Goal: Information Seeking & Learning: Learn about a topic

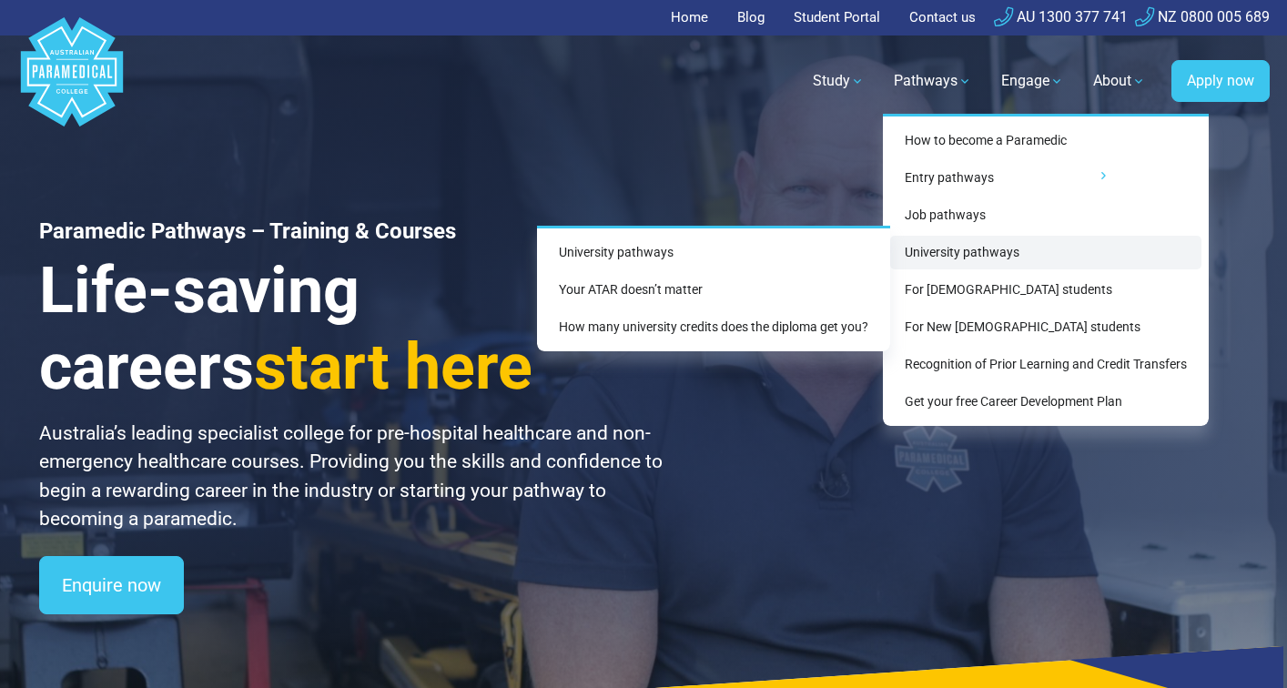
click at [958, 248] on link "University pathways" at bounding box center [1045, 253] width 311 height 34
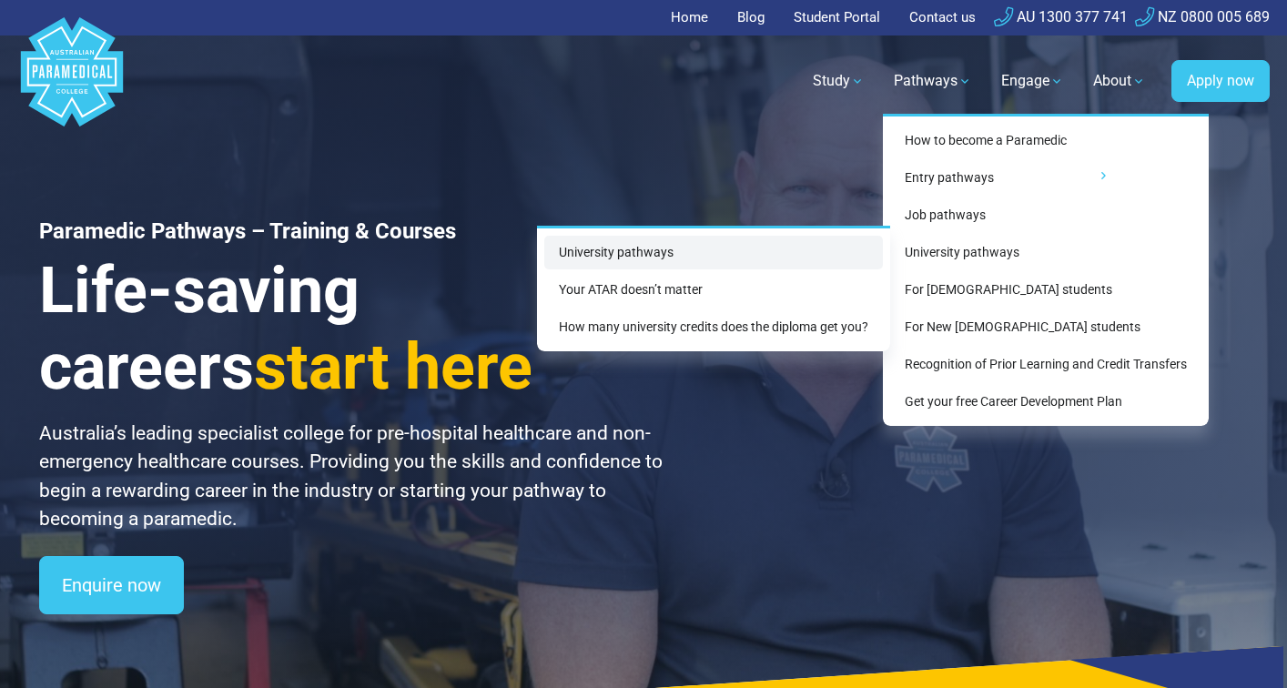
click at [766, 247] on link "University pathways" at bounding box center [713, 253] width 339 height 34
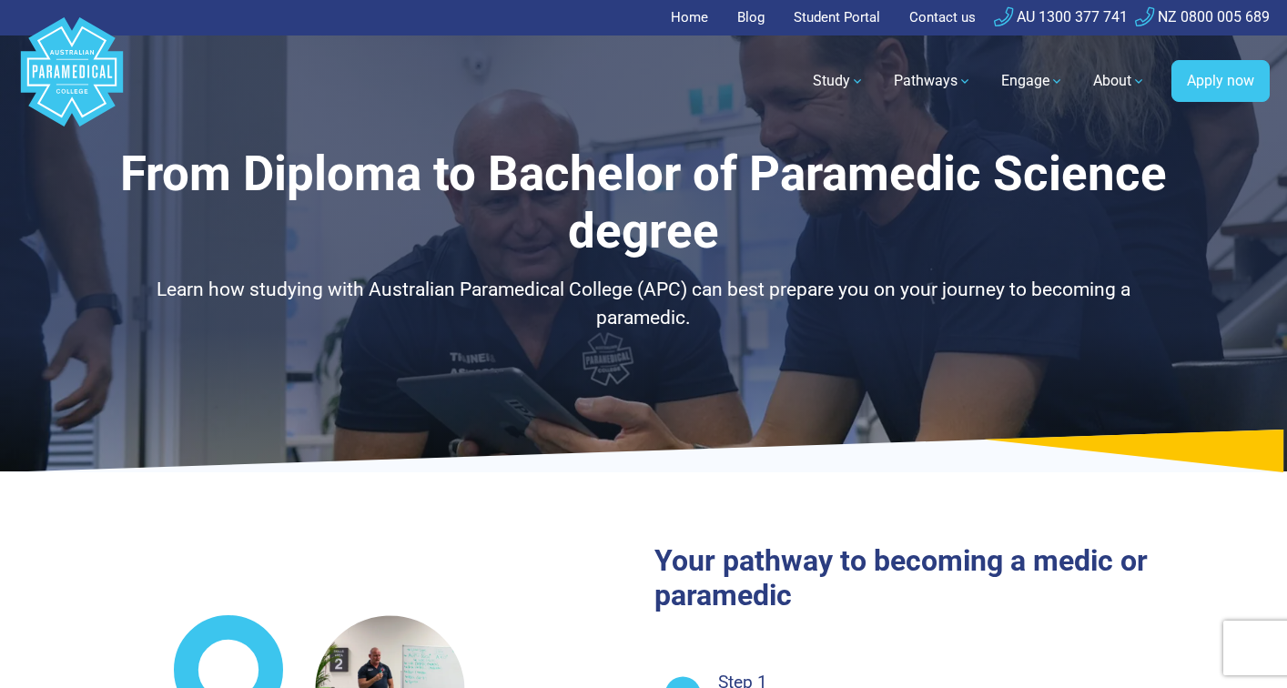
select select "**********"
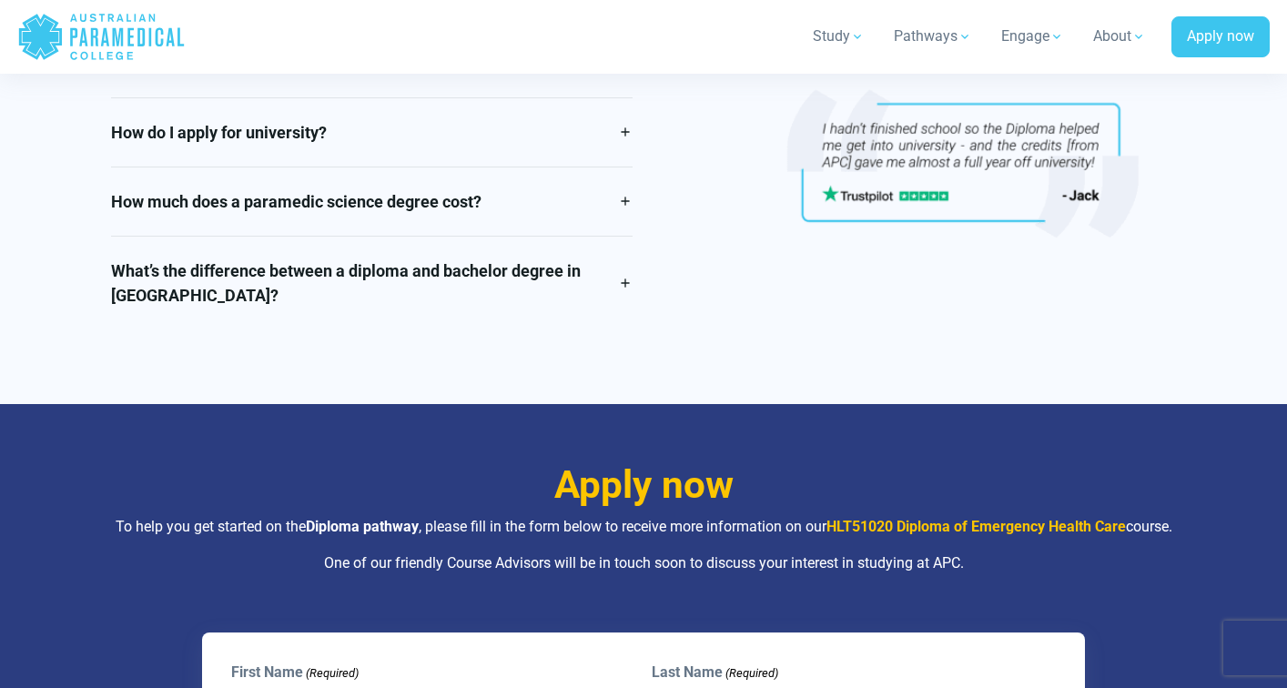
scroll to position [4177, 0]
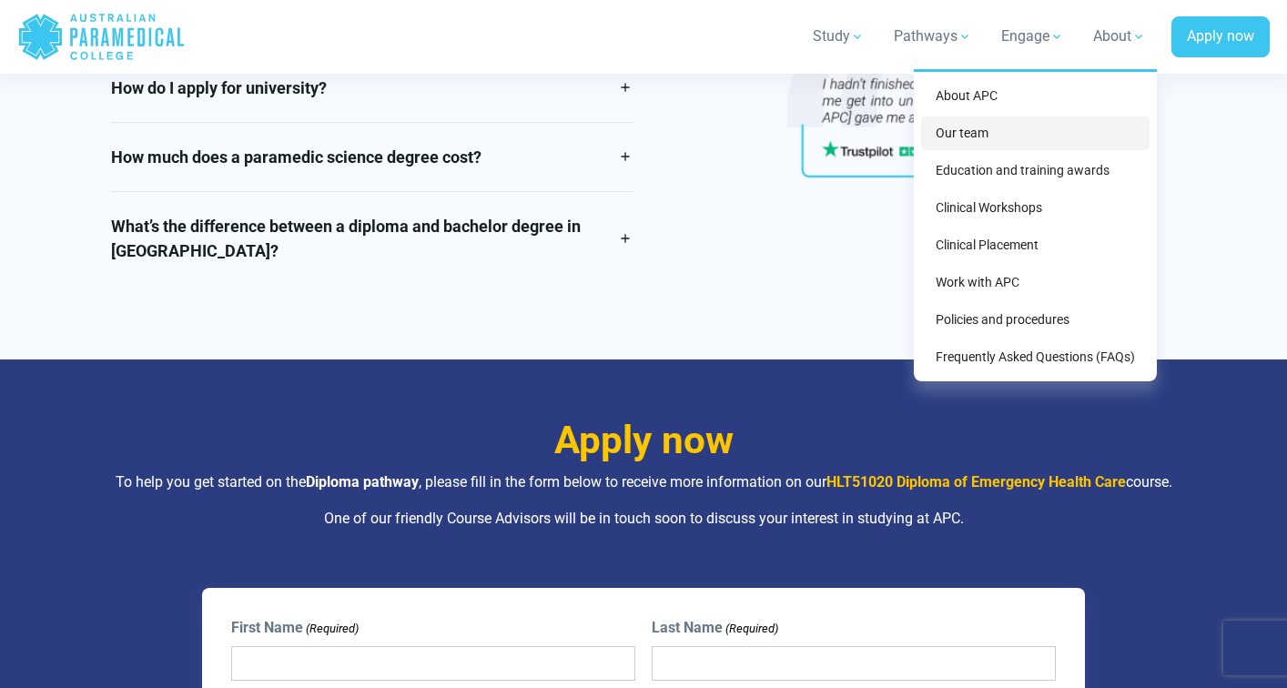
click at [998, 122] on link "Our team" at bounding box center [1035, 133] width 228 height 34
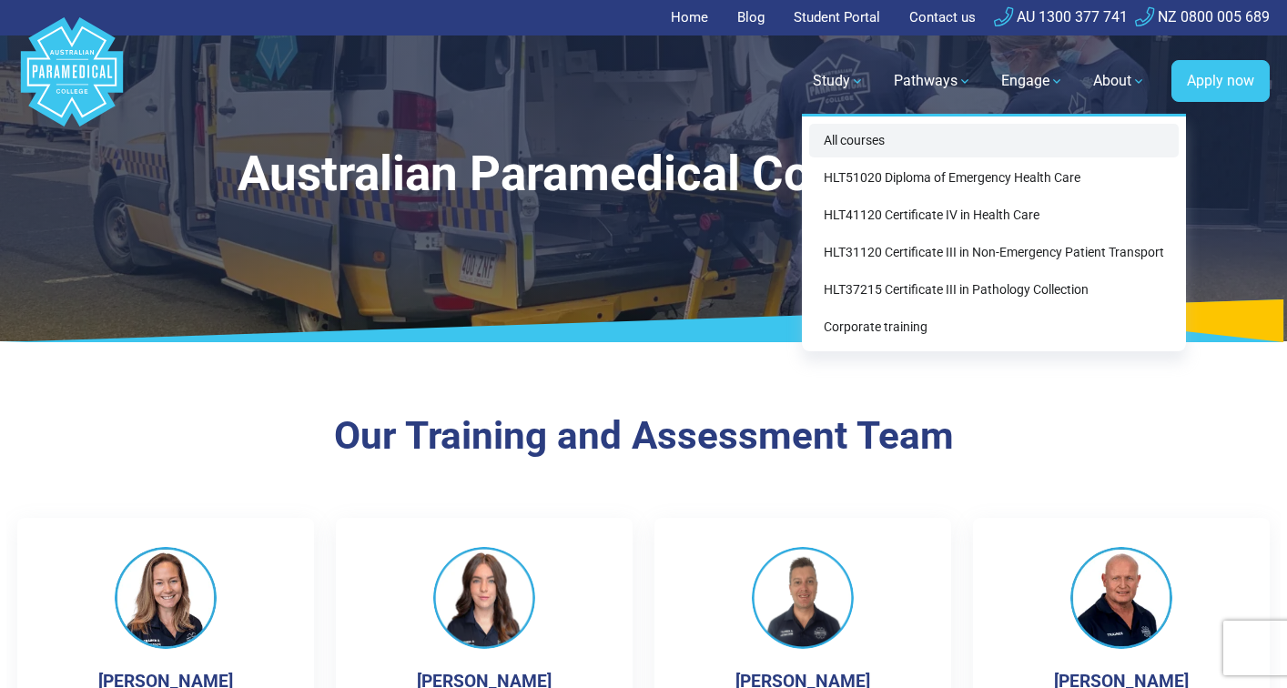
click at [873, 141] on link "All courses" at bounding box center [994, 141] width 370 height 34
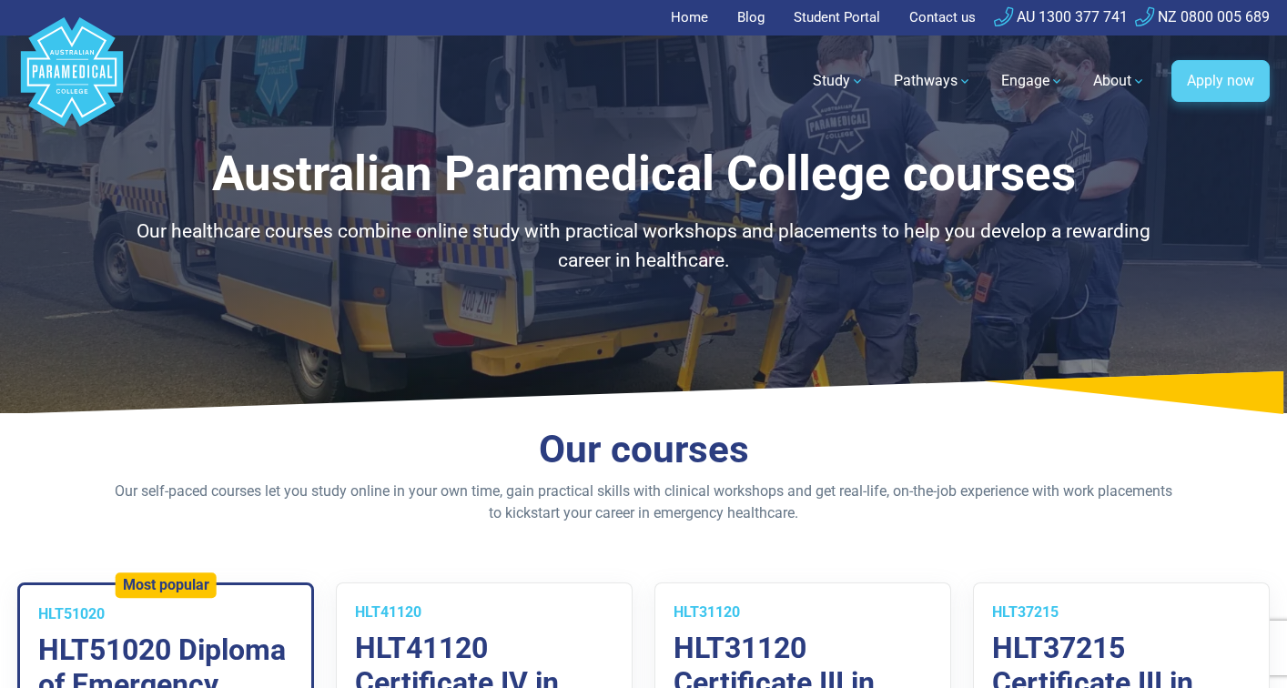
click at [1204, 82] on link "Apply now" at bounding box center [1220, 81] width 98 height 42
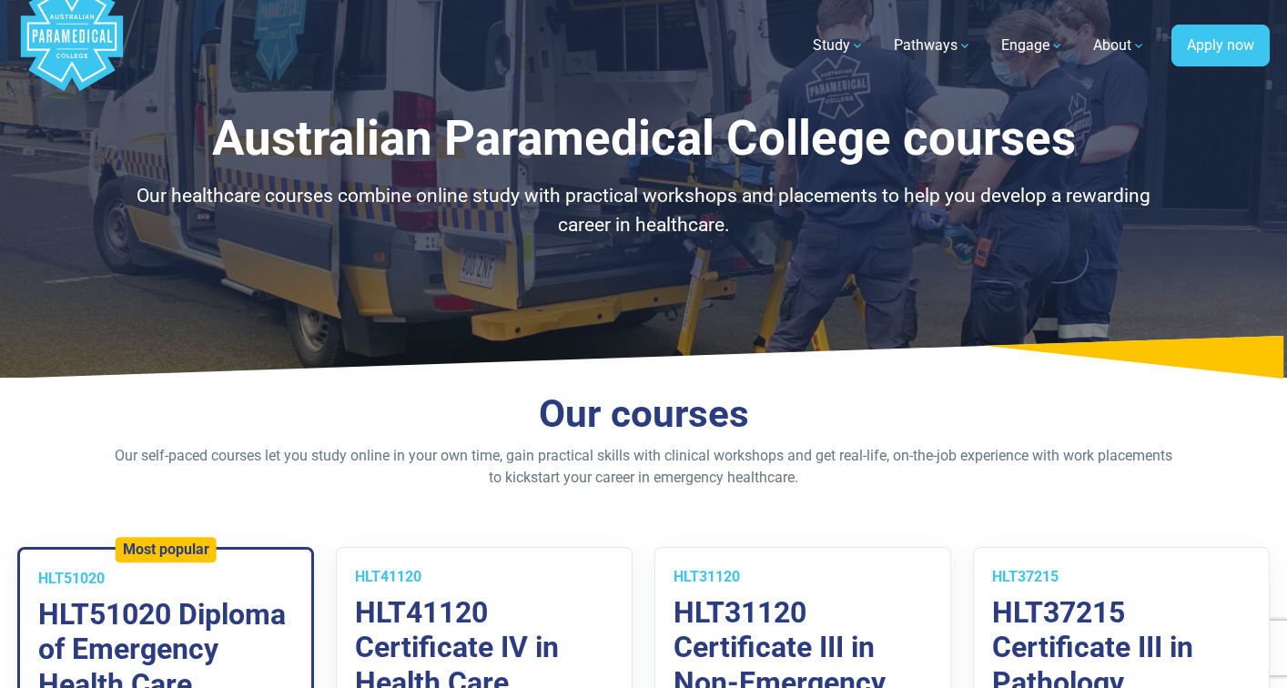
scroll to position [51, 0]
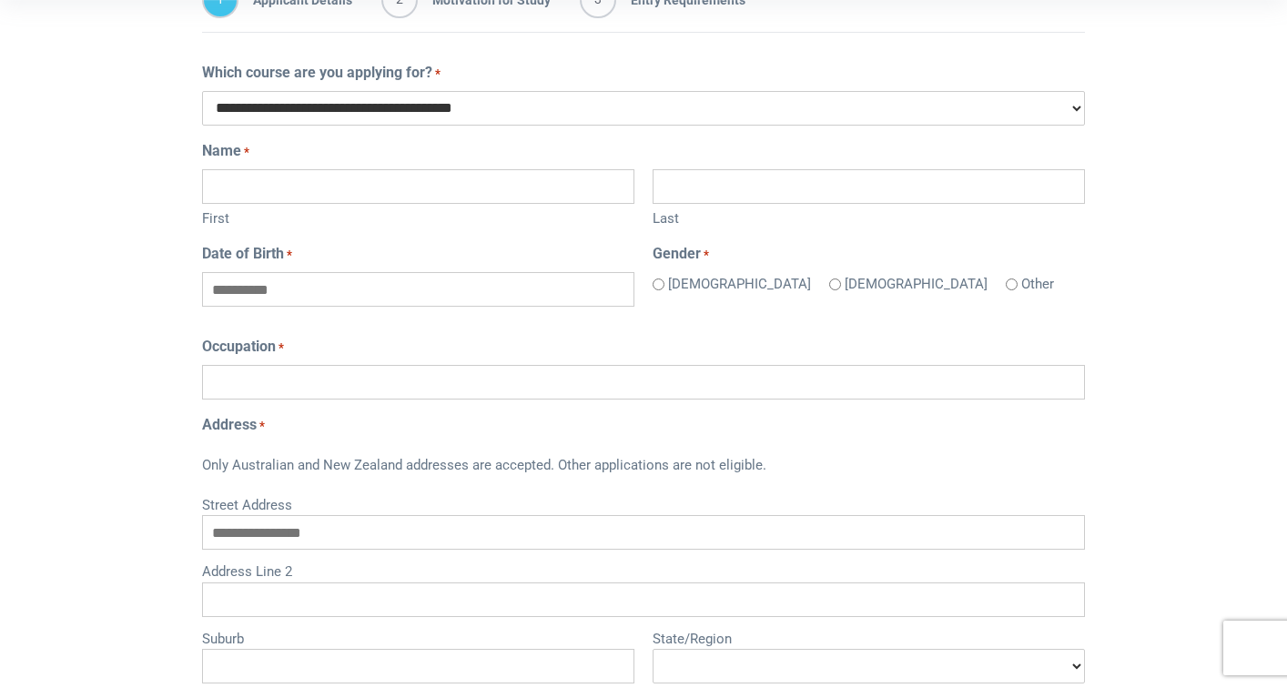
type input "**********"
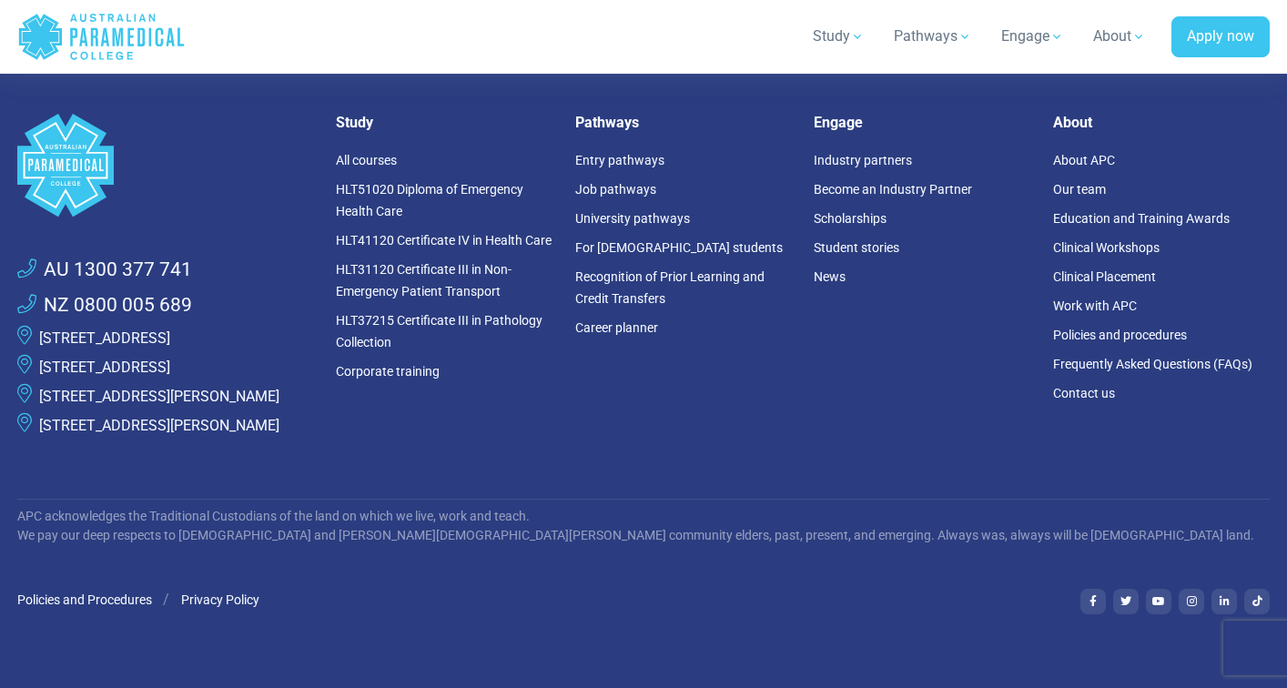
scroll to position [1424, 0]
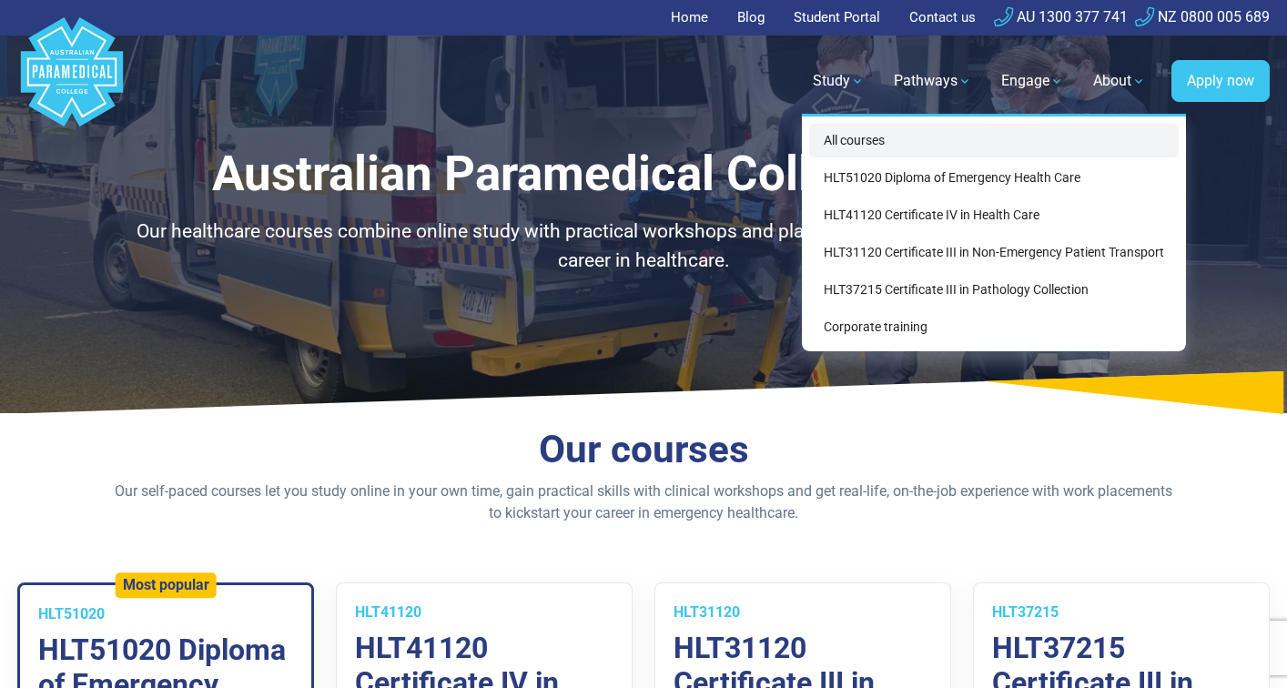
click at [864, 139] on link "All courses" at bounding box center [994, 141] width 370 height 34
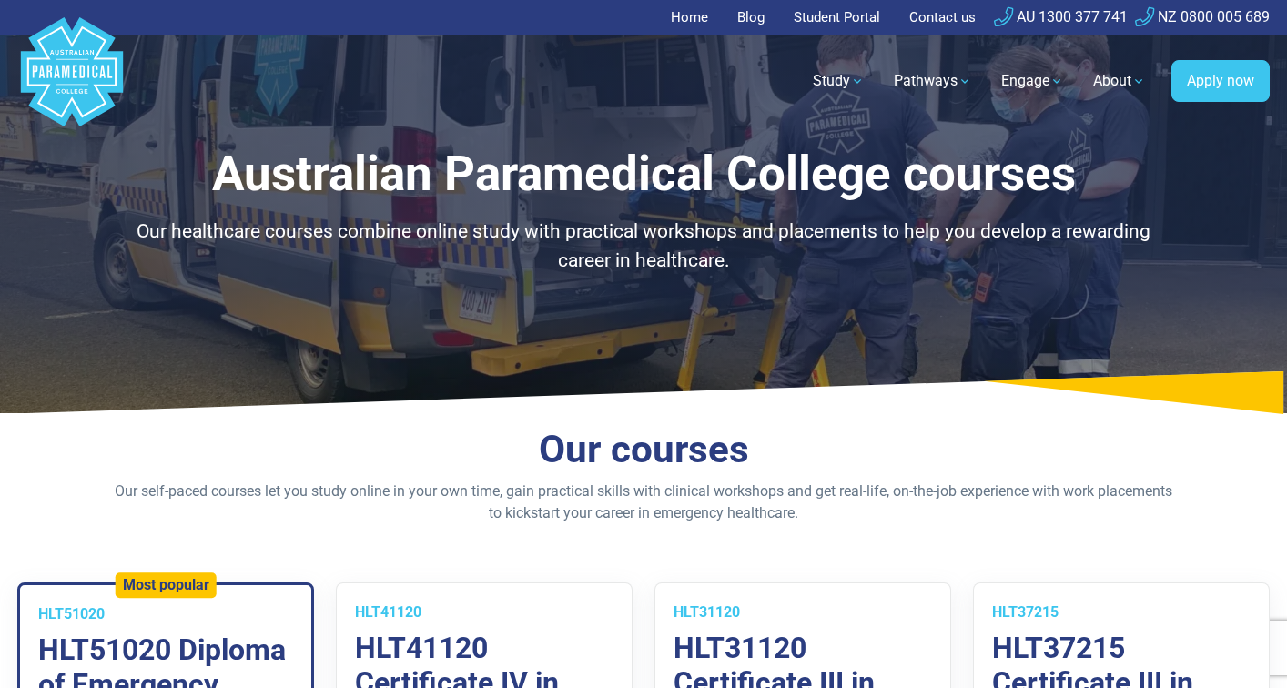
click at [689, 143] on div "Australian Paramedical College courses Our healthcare courses combine online st…" at bounding box center [643, 206] width 1274 height 413
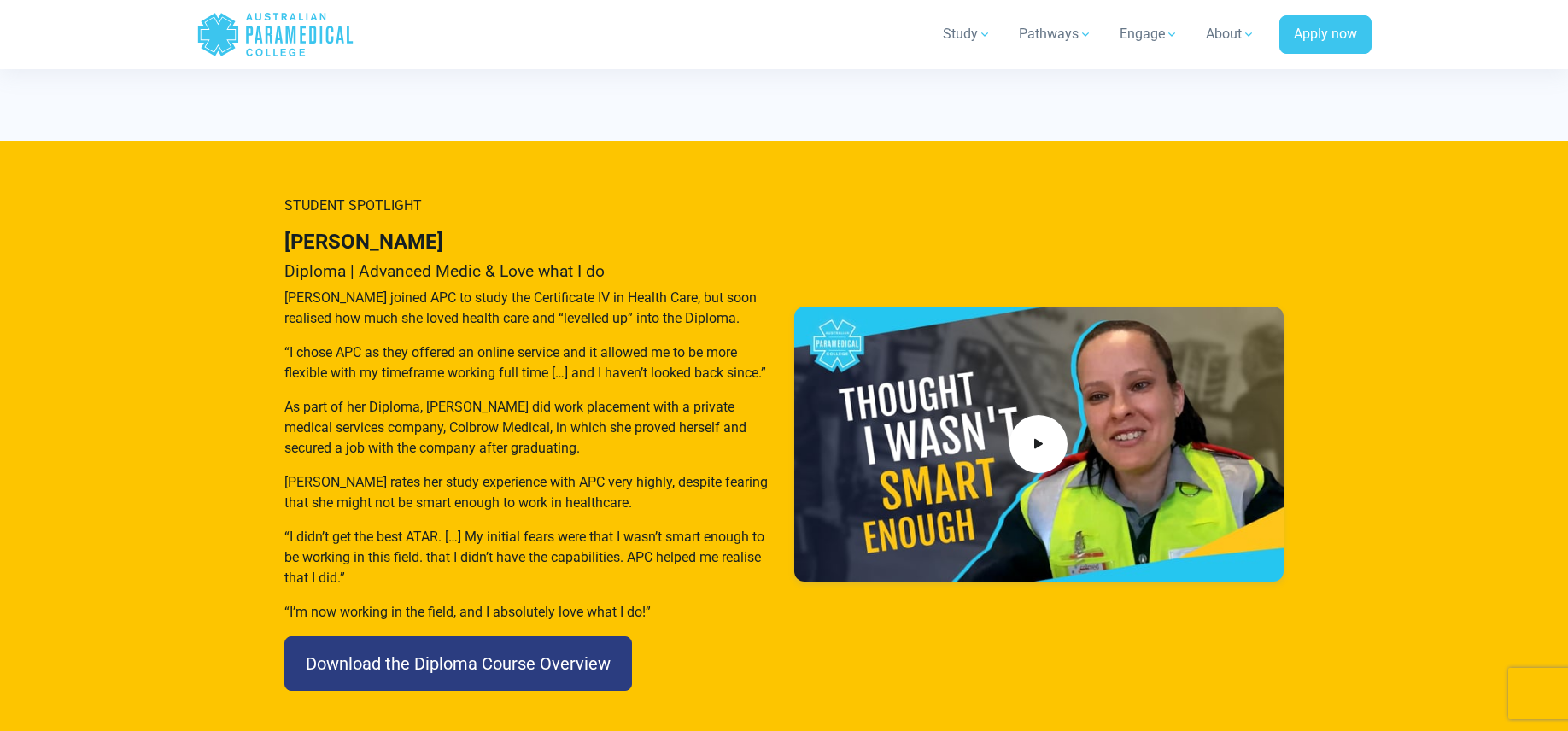
scroll to position [10553, 0]
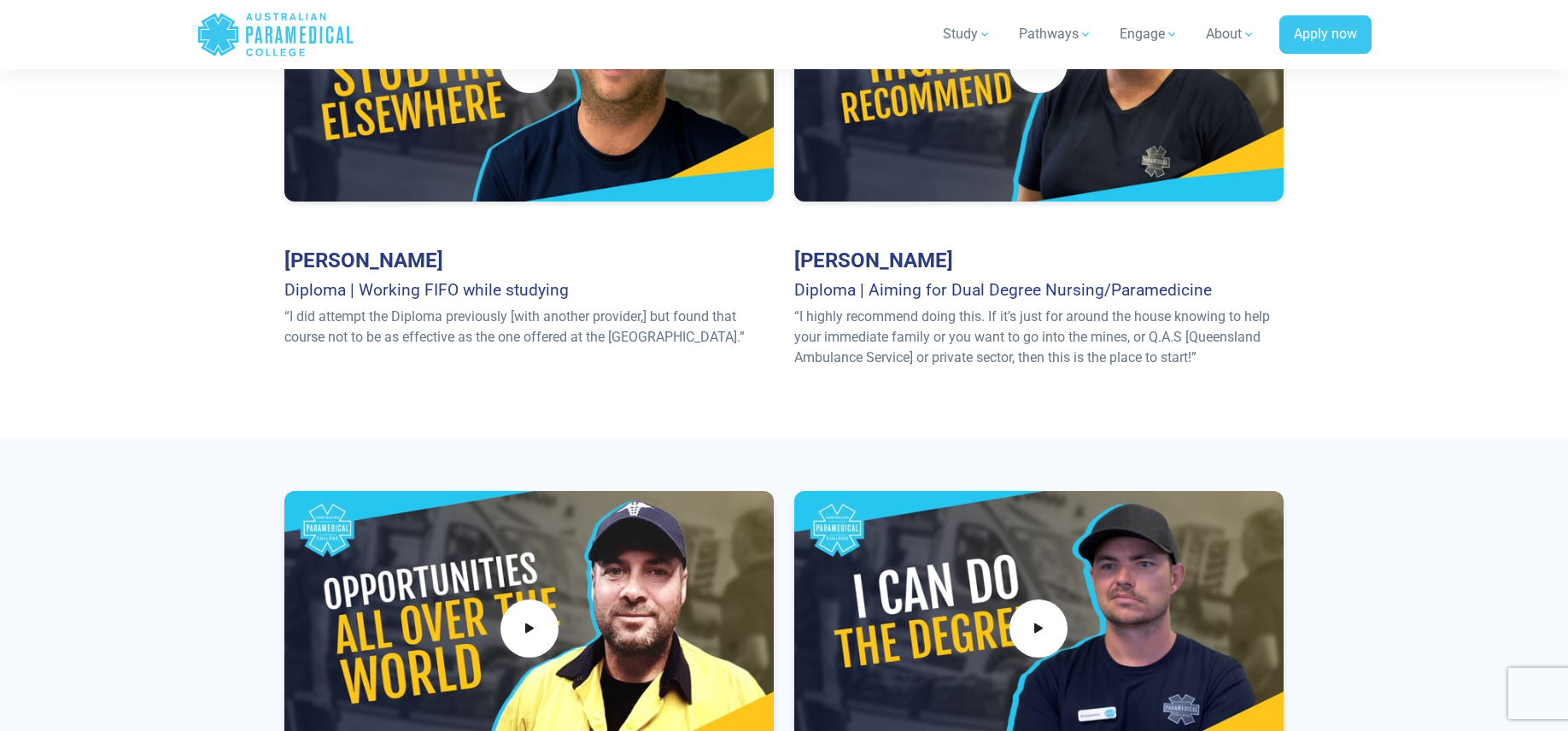
click at [169, 260] on section "[PERSON_NAME] Diploma | Working FIFO while studying “I did attempt the Diploma …" at bounding box center [784, 154] width 1568 height 565
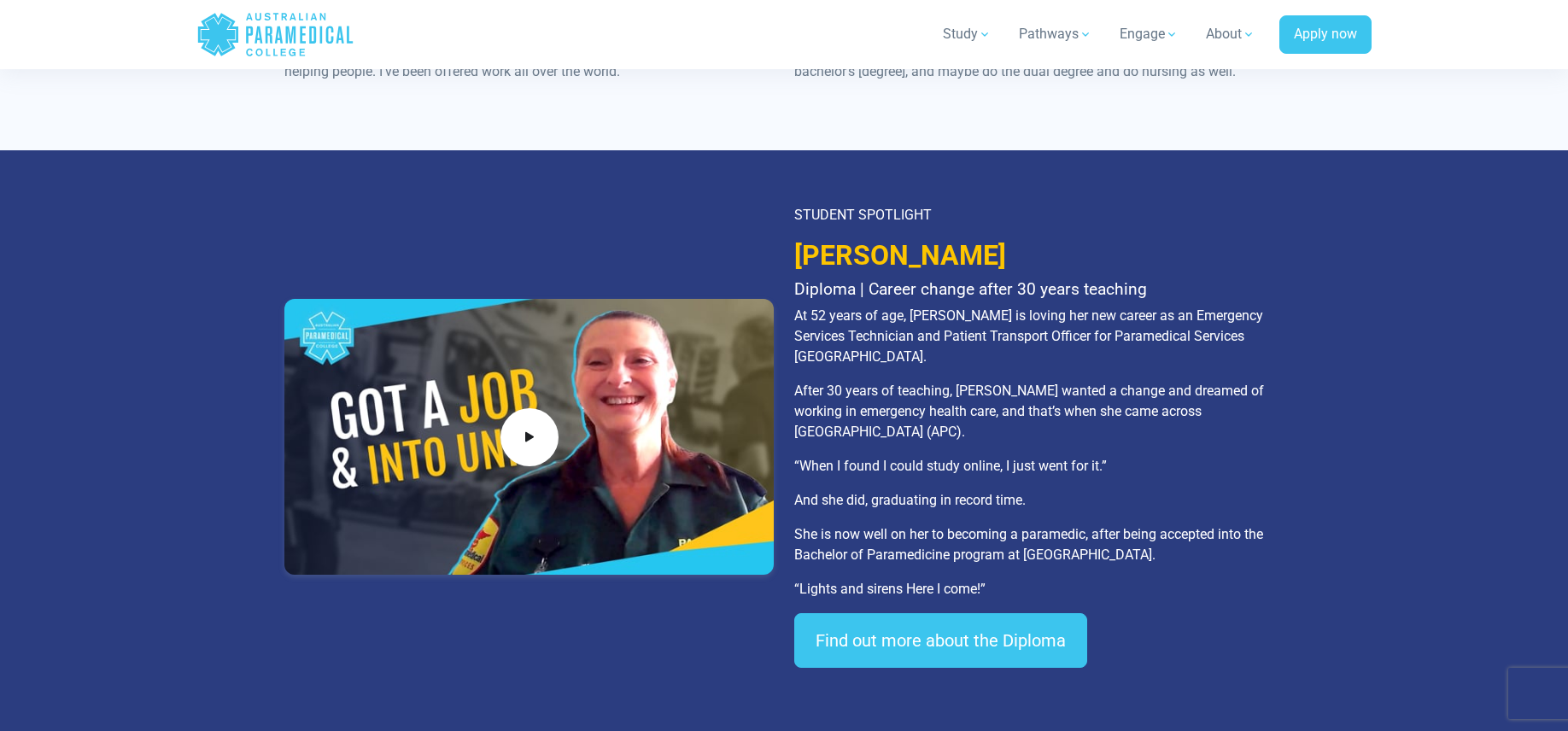
click at [169, 260] on section "STUDENT SPOTLIGHT [PERSON_NAME] Diploma | Career change after 30 years teaching…" at bounding box center [784, 442] width 1568 height 585
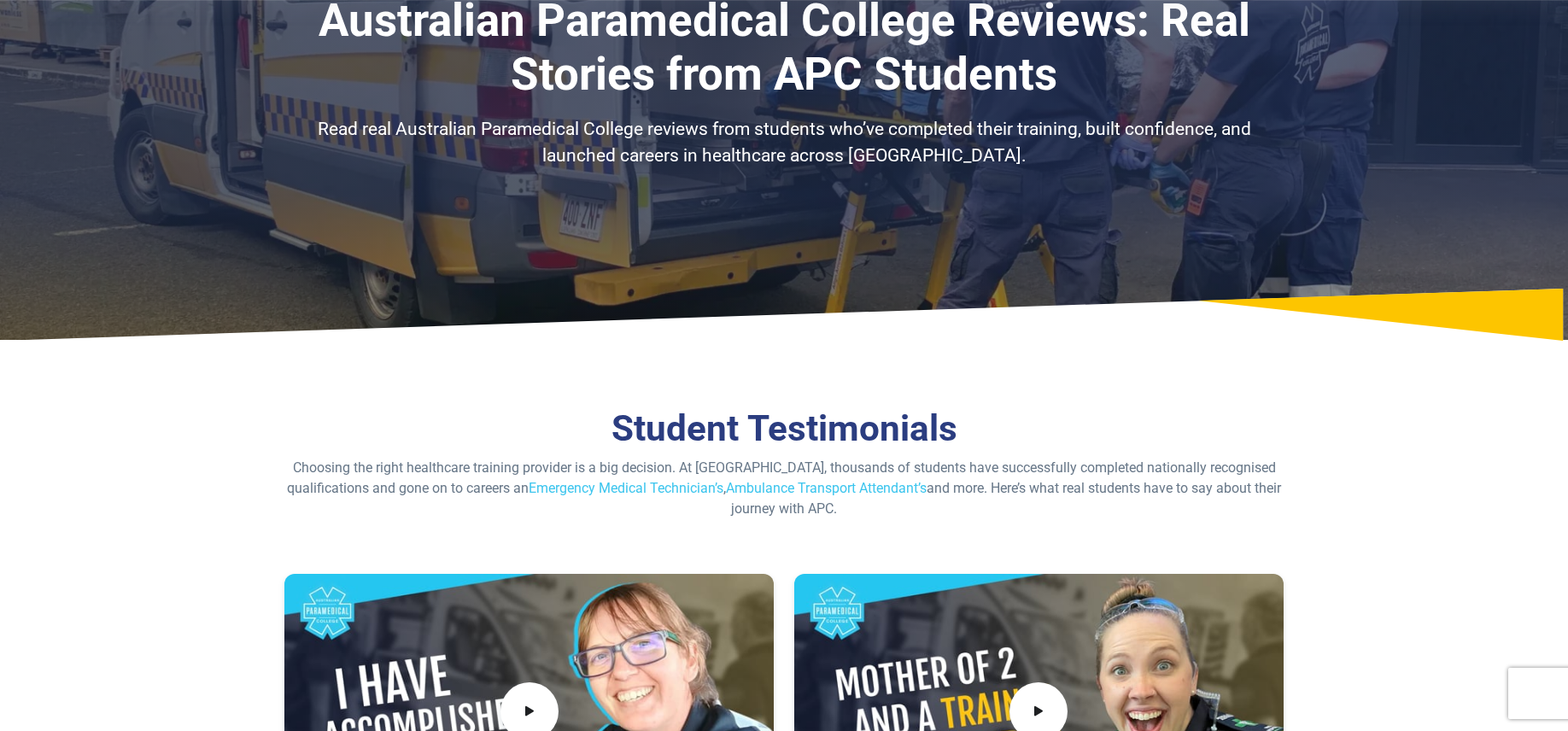
scroll to position [0, 0]
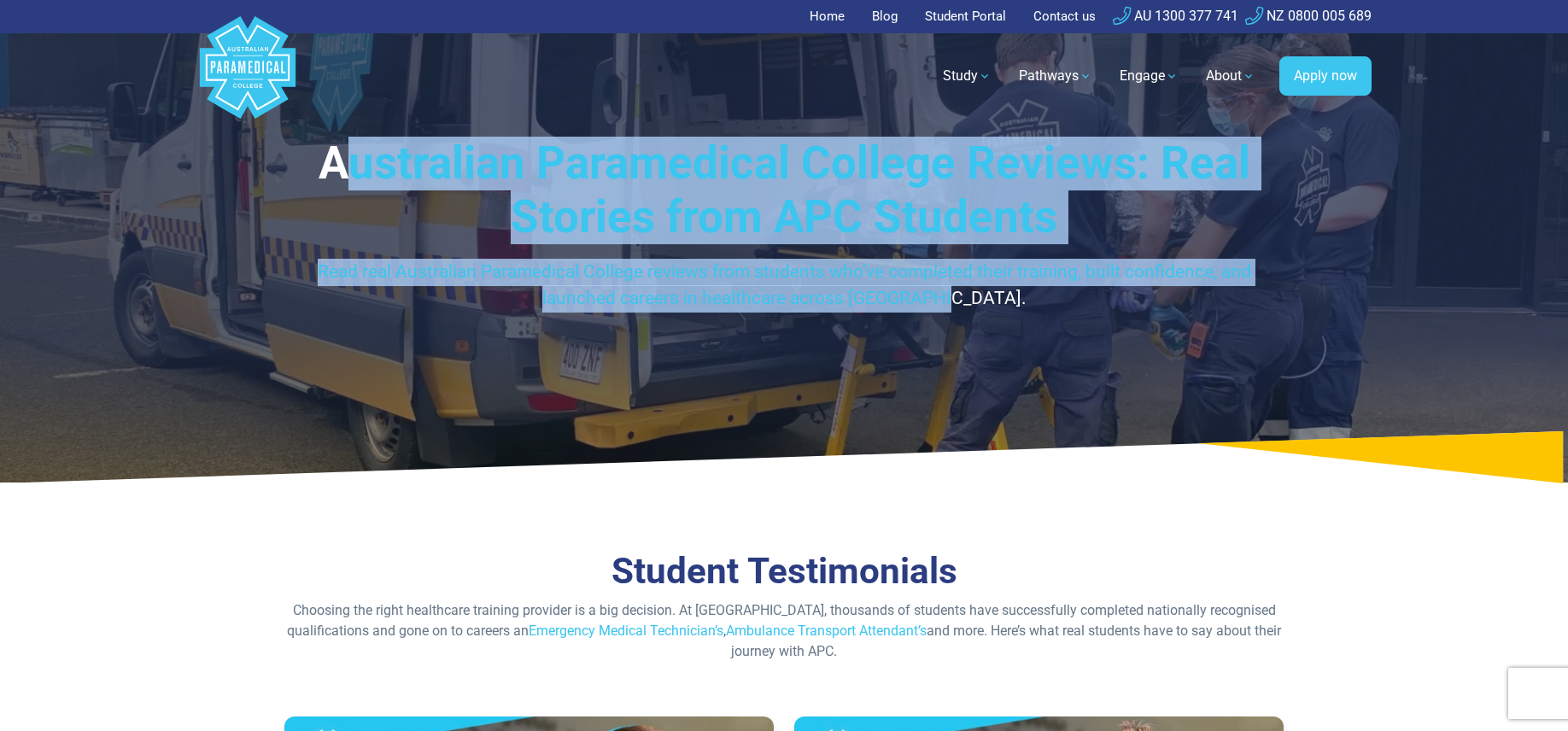
drag, startPoint x: 1025, startPoint y: 308, endPoint x: 356, endPoint y: 148, distance: 687.9
click at [356, 148] on div "Australian Paramedical College Reviews: Real Stories from APC Students Read rea…" at bounding box center [784, 245] width 999 height 216
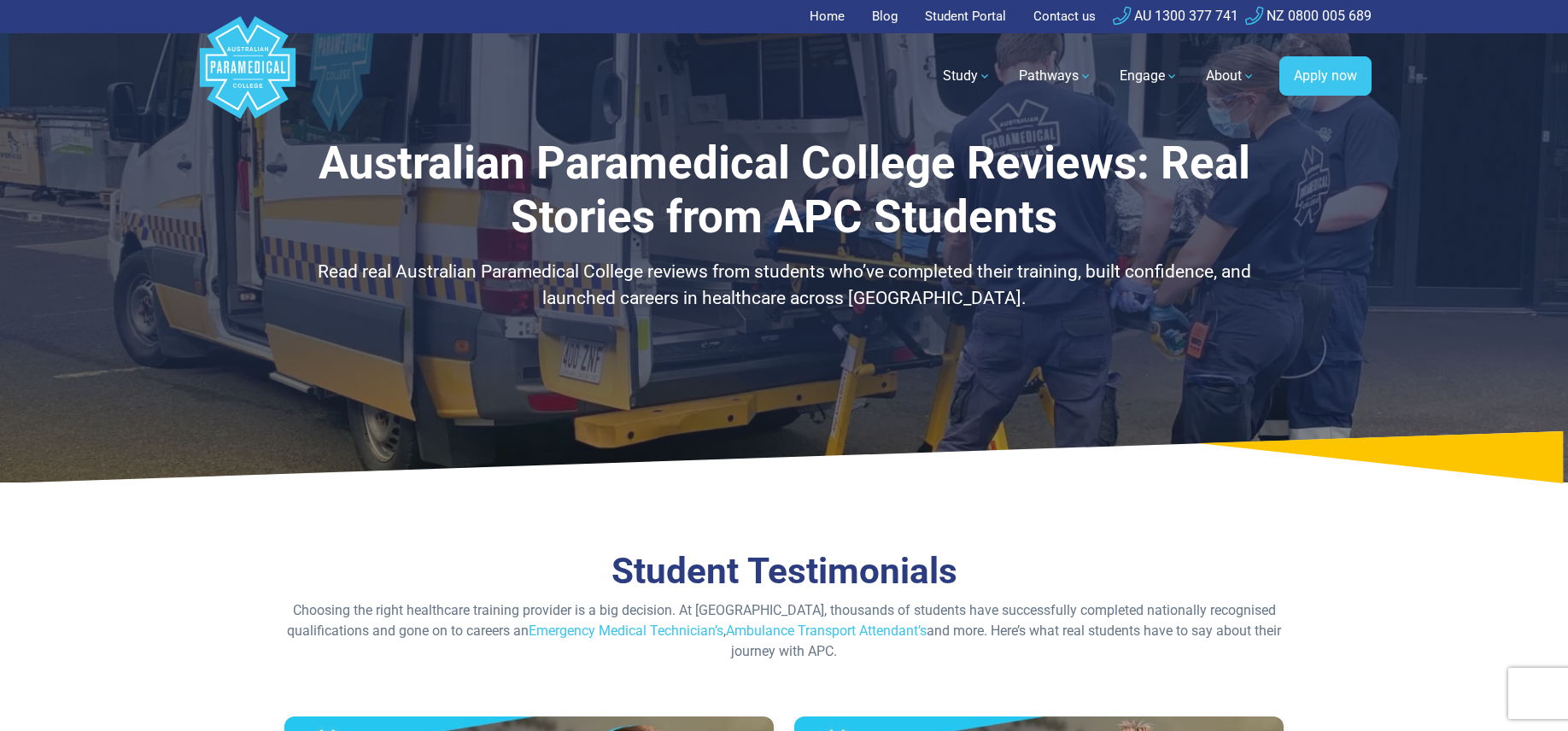
click at [334, 160] on h1 "Australian Paramedical College Reviews: Real Stories from APC Students" at bounding box center [784, 191] width 999 height 109
